Goal: Transaction & Acquisition: Purchase product/service

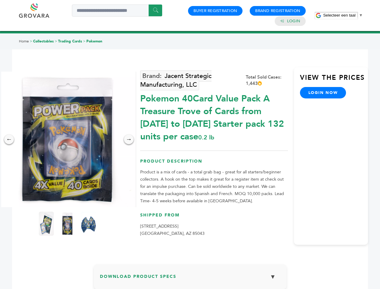
click at [343, 15] on span "Selecteer een taal" at bounding box center [339, 15] width 32 height 5
click at [67, 139] on img at bounding box center [67, 139] width 135 height 135
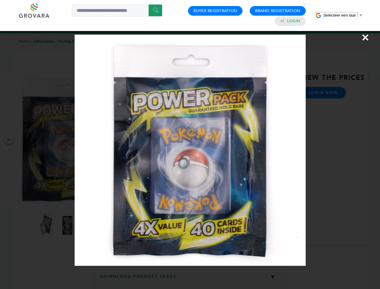
click at [9, 139] on div "×" at bounding box center [190, 144] width 380 height 289
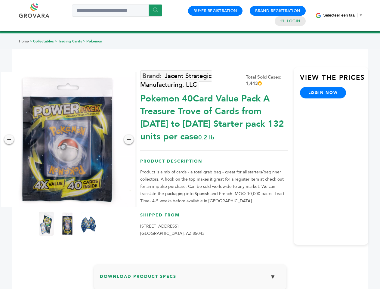
click at [129, 139] on div "→" at bounding box center [129, 140] width 10 height 10
click at [46, 224] on img at bounding box center [46, 224] width 15 height 24
click at [0, 0] on div "×" at bounding box center [0, 0] width 0 height 0
click at [89, 224] on img at bounding box center [88, 224] width 15 height 24
click at [0, 0] on div "×" at bounding box center [0, 0] width 0 height 0
